Goal: Information Seeking & Learning: Learn about a topic

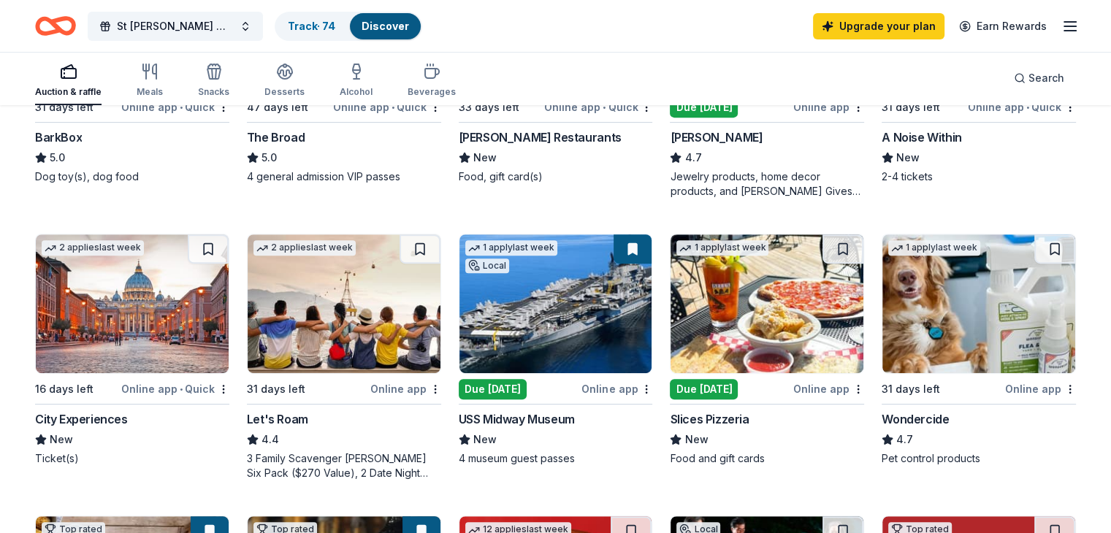
scroll to position [584, 0]
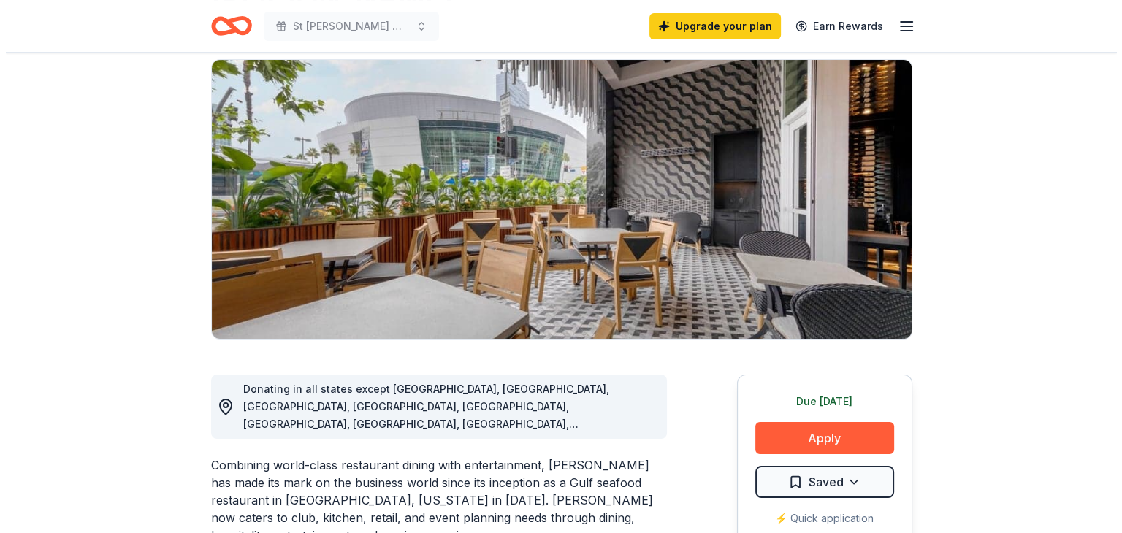
scroll to position [146, 0]
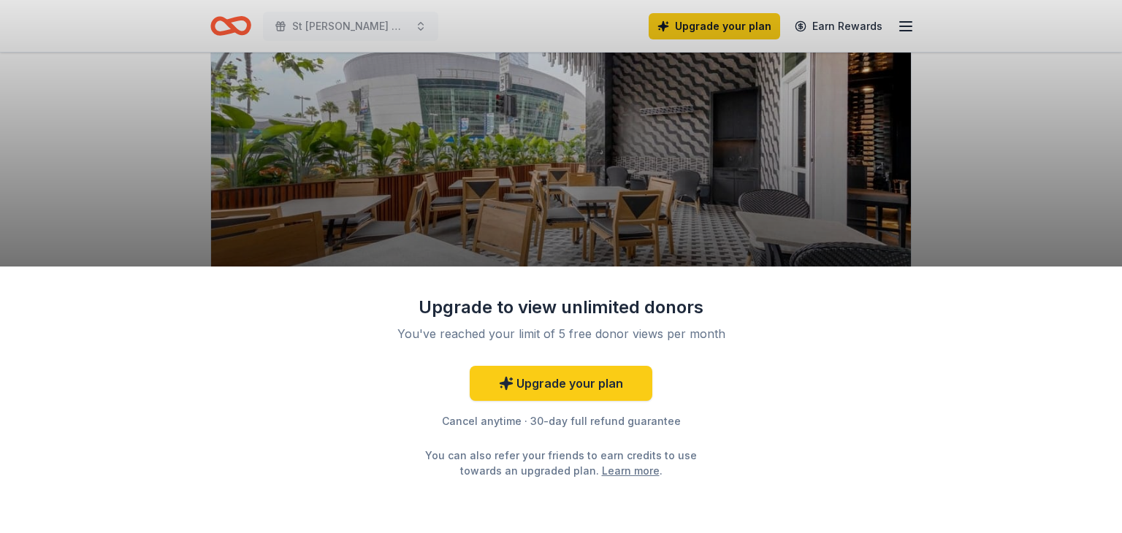
click at [976, 188] on div "Upgrade to view unlimited donors You've reached your limit of 5 free donor view…" at bounding box center [561, 266] width 1122 height 533
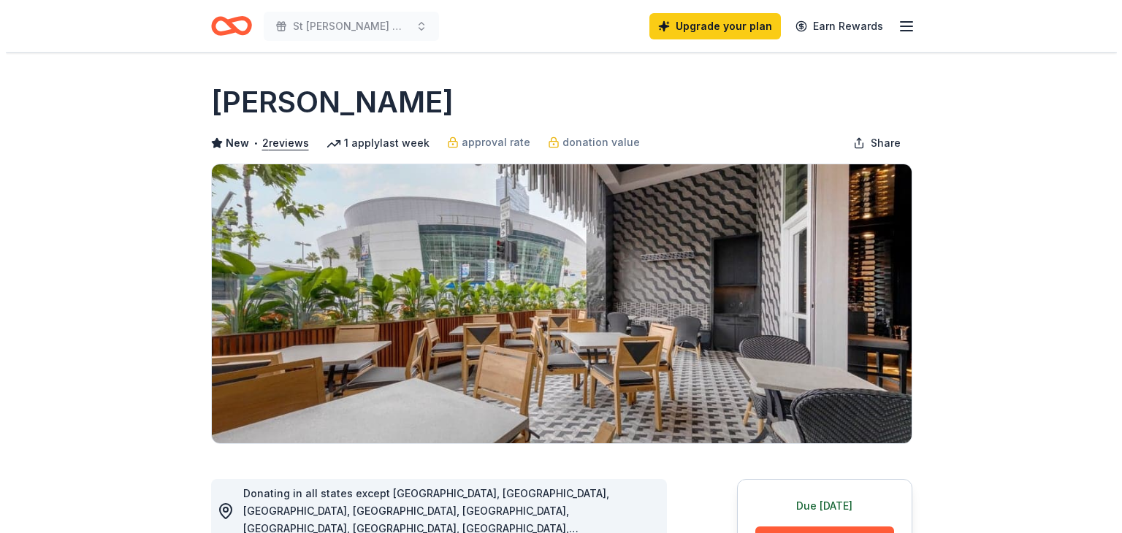
scroll to position [194, 0]
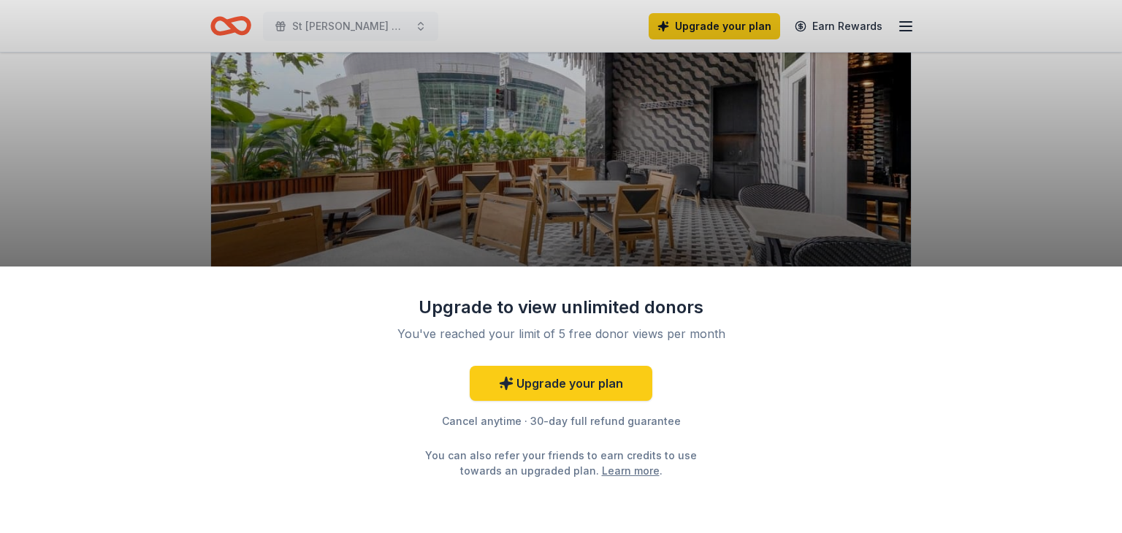
scroll to position [170, 0]
